Goal: Go to known website: Access a specific website the user already knows

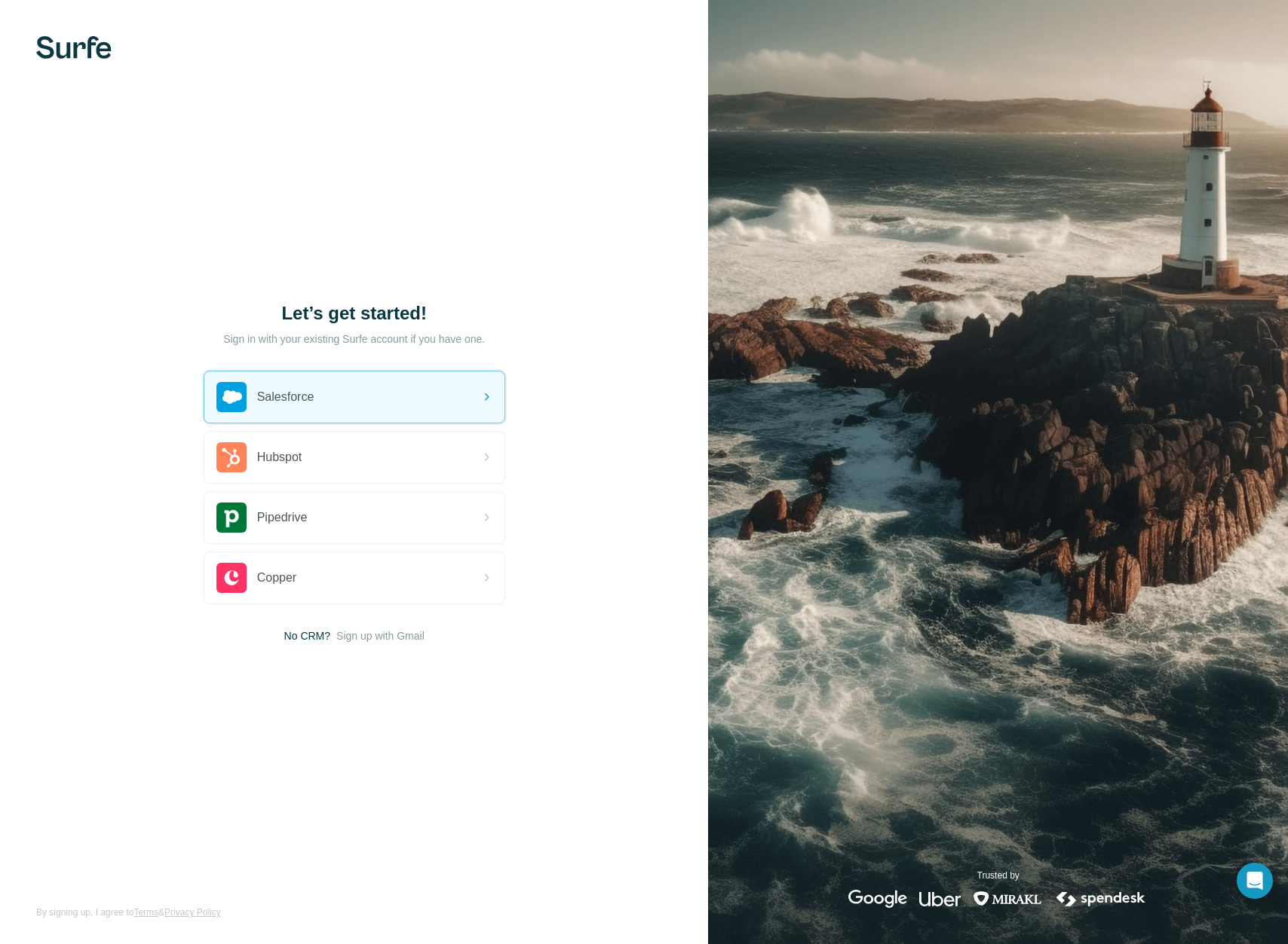
click at [306, 344] on p "Sign in with your existing Surfe account if you have one." at bounding box center [353, 339] width 262 height 15
drag, startPoint x: 460, startPoint y: 162, endPoint x: 502, endPoint y: 138, distance: 48.4
click at [460, 162] on div "Let’s get started! Sign in with your existing Surfe account if you have one. Sa…" at bounding box center [353, 472] width 708 height 944
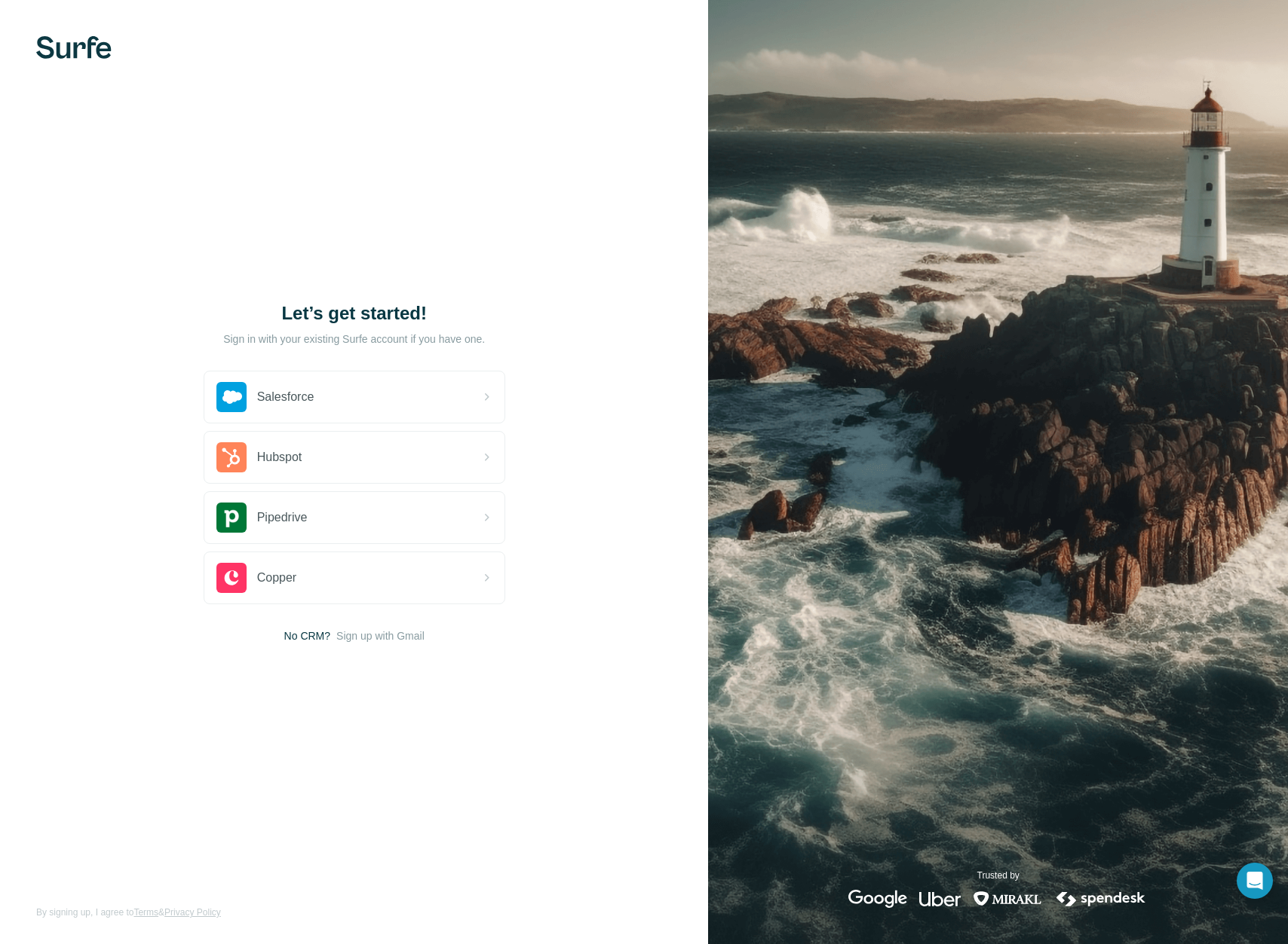
click at [345, 79] on div "Let’s get started! Sign in with your existing Surfe account if you have one. Sa…" at bounding box center [353, 472] width 708 height 944
click at [366, 334] on p "Sign in with your existing Surfe account if you have one." at bounding box center [353, 339] width 262 height 15
click at [255, 334] on p "Sign in with your existing Surfe account if you have one." at bounding box center [353, 339] width 262 height 15
click at [227, 337] on p "Sign in with your existing Surfe account if you have one." at bounding box center [353, 339] width 262 height 15
click at [337, 322] on h1 "Let’s get started!" at bounding box center [354, 313] width 302 height 24
